Goal: Task Accomplishment & Management: Complete application form

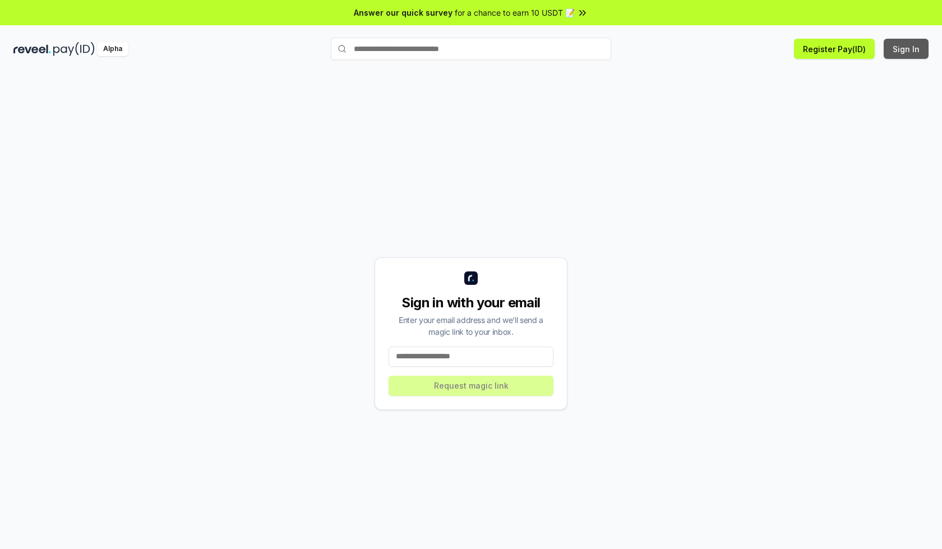
click at [907, 49] on button "Sign In" at bounding box center [906, 49] width 45 height 20
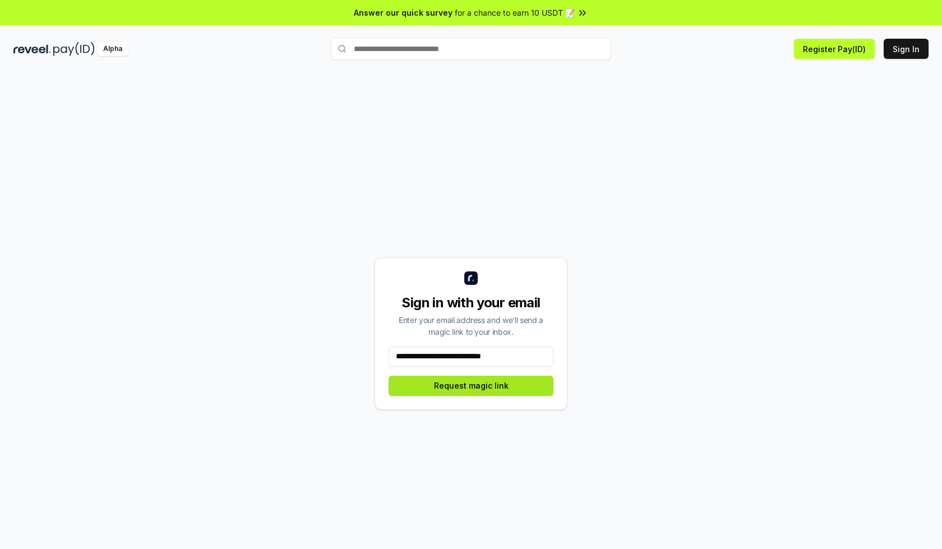
type input "**********"
click at [471, 385] on button "Request magic link" at bounding box center [471, 386] width 165 height 20
